Goal: Transaction & Acquisition: Purchase product/service

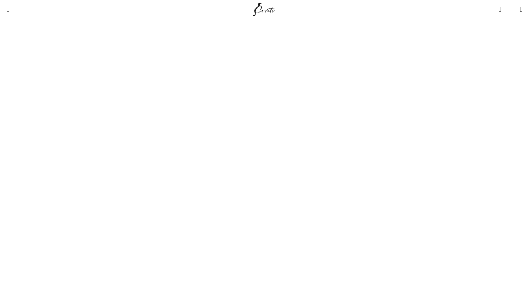
click at [266, 11] on img "Site logo" at bounding box center [264, 9] width 25 height 19
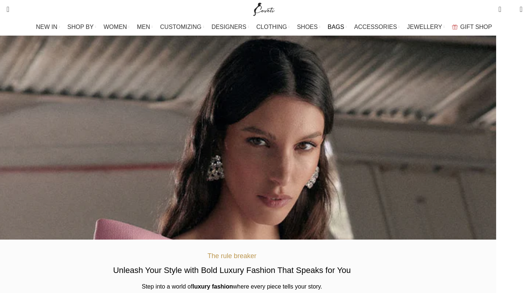
click at [335, 27] on span "BAGS" at bounding box center [336, 26] width 16 height 7
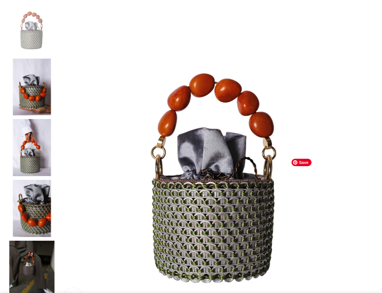
scroll to position [160, 0]
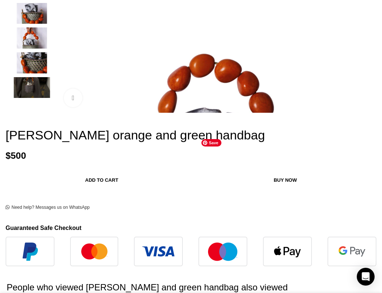
scroll to position [168, 0]
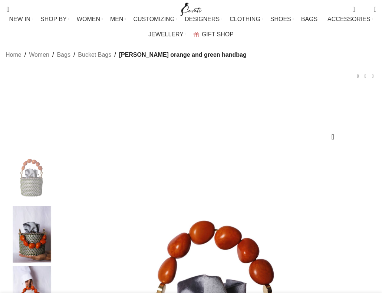
scroll to position [168, 0]
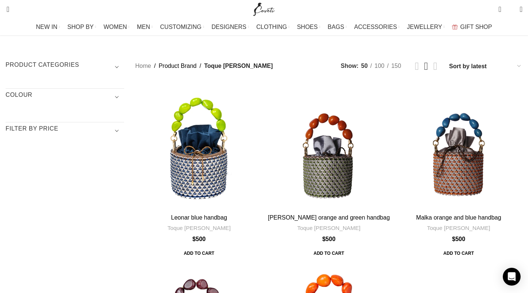
scroll to position [52, 0]
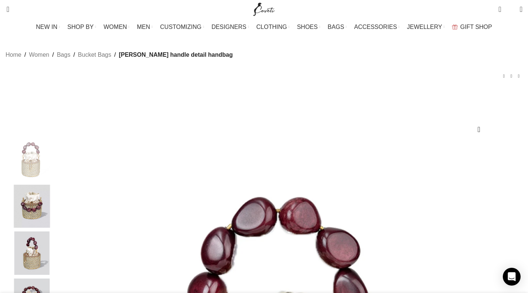
scroll to position [0, 78]
